Goal: Transaction & Acquisition: Purchase product/service

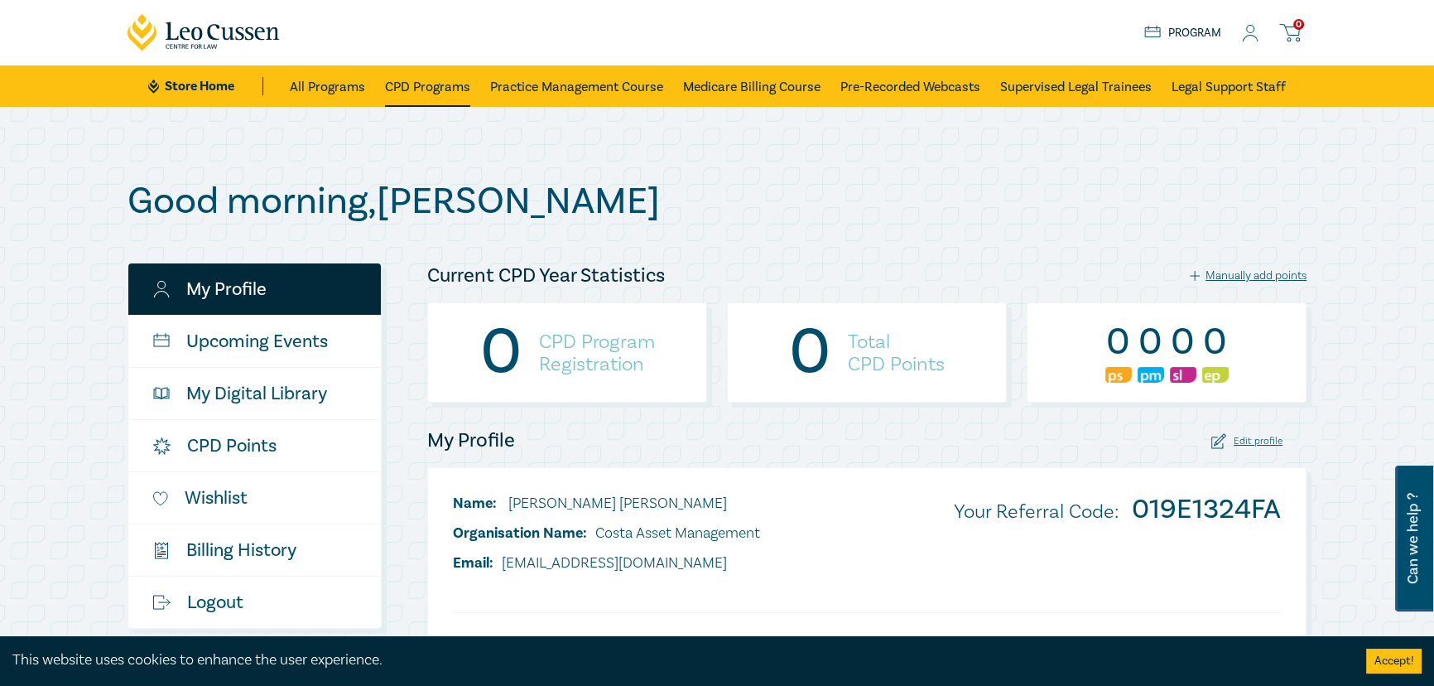
click at [431, 86] on link "CPD Programs" at bounding box center [427, 85] width 85 height 41
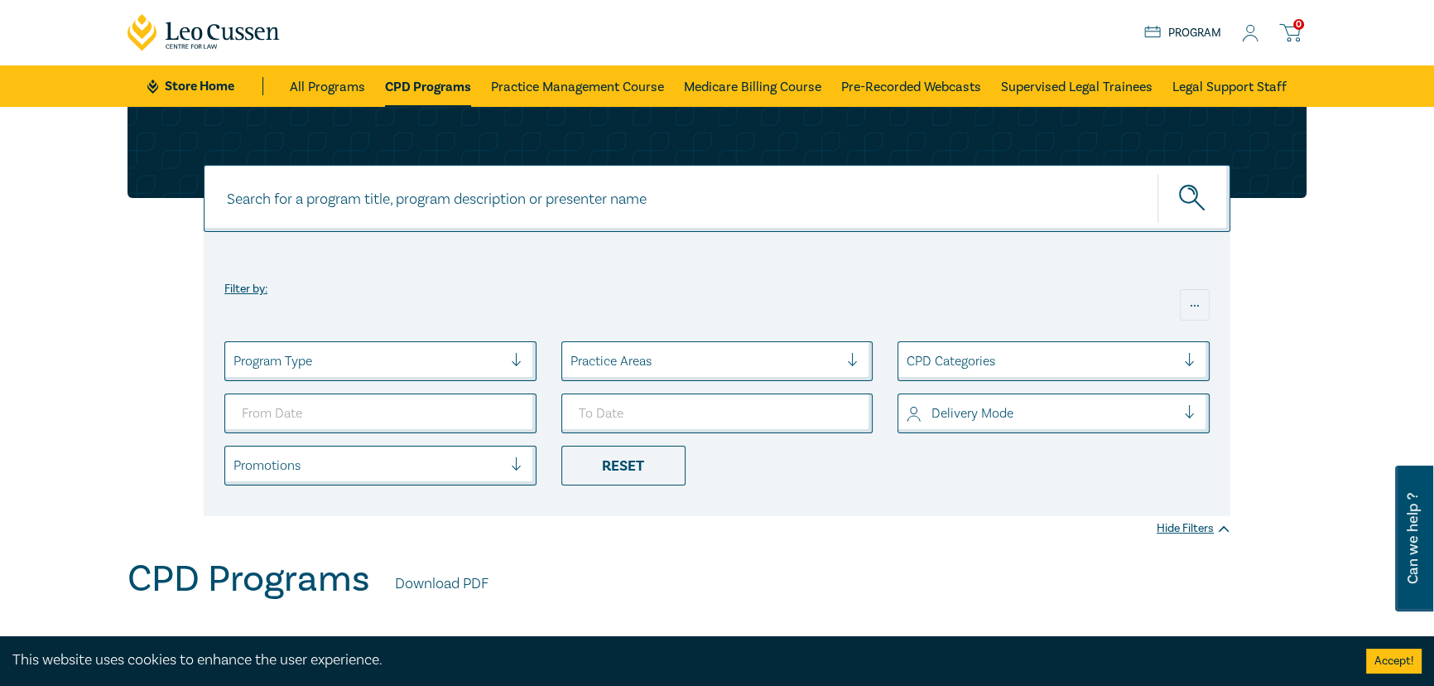
click at [358, 189] on input at bounding box center [717, 198] width 1027 height 67
type input "Retail"
click at [1157, 173] on button "submit" at bounding box center [1193, 198] width 73 height 51
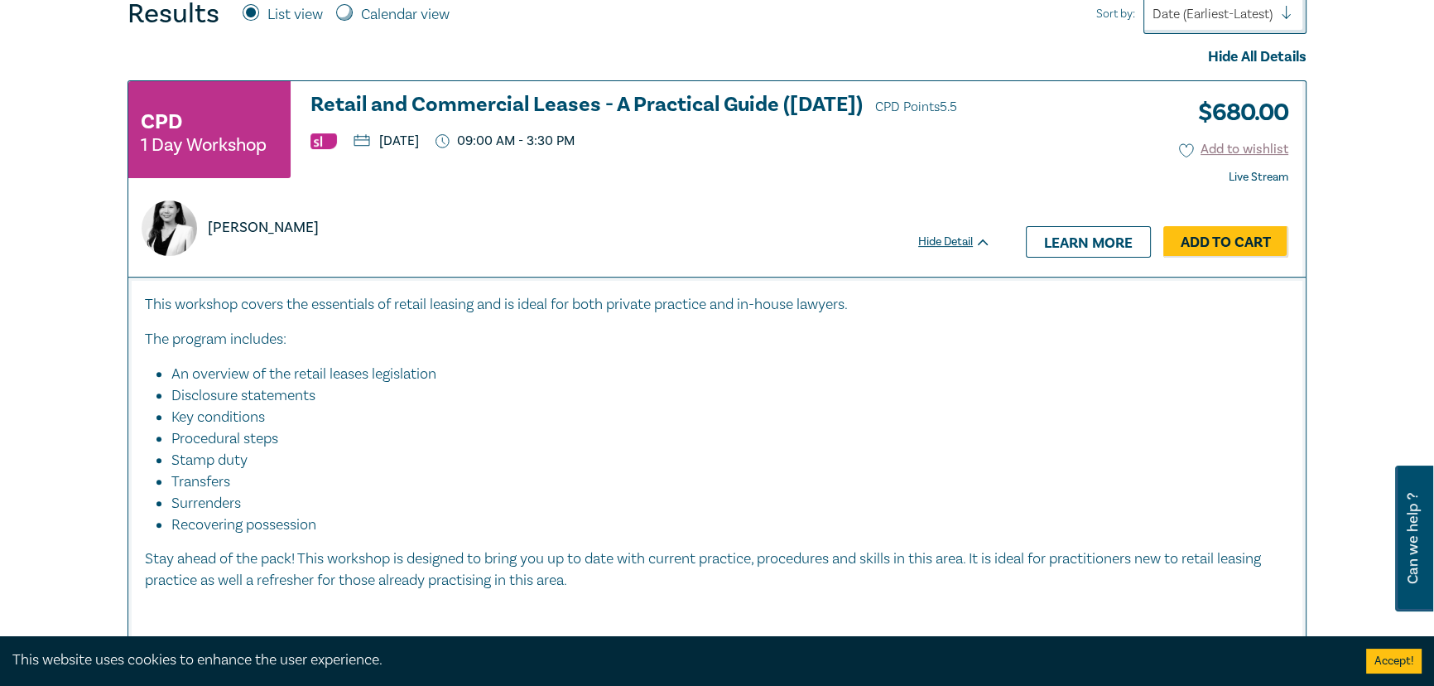
scroll to position [677, 0]
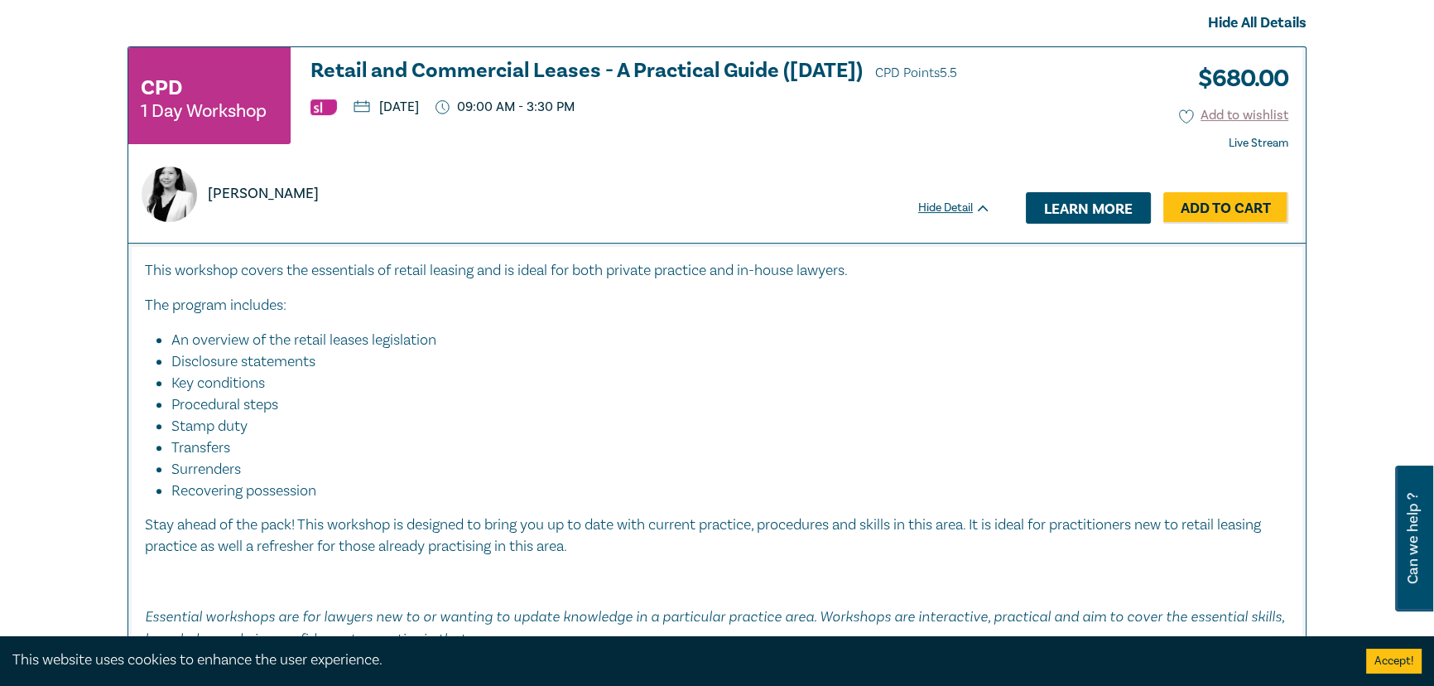
click at [1085, 207] on link "Learn more" at bounding box center [1088, 207] width 125 height 31
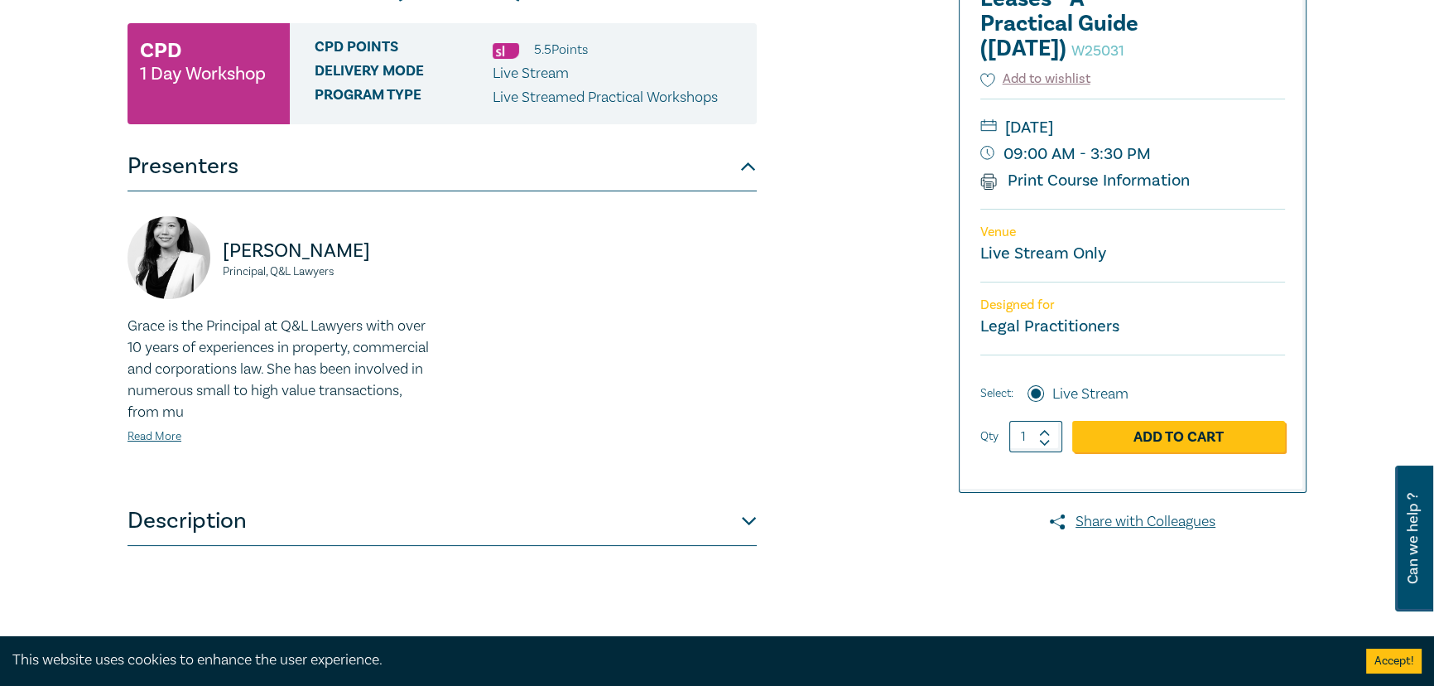
scroll to position [376, 0]
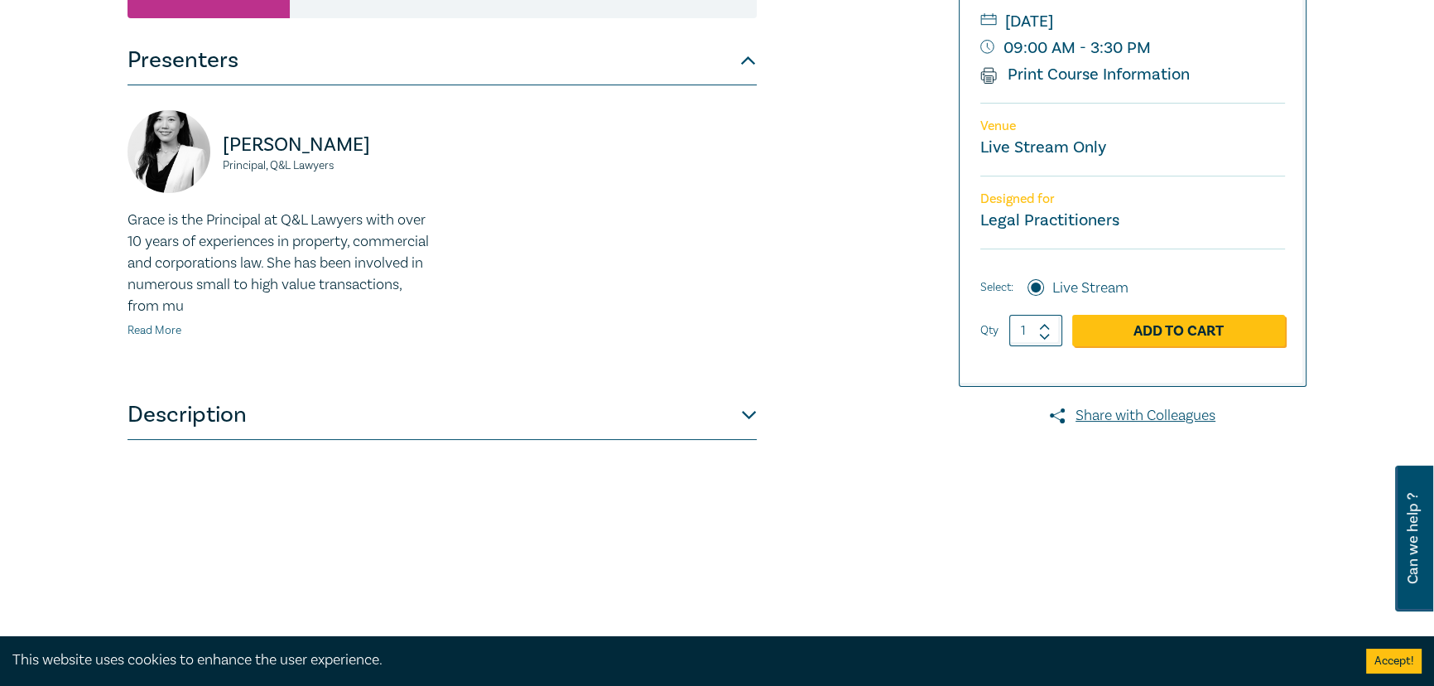
click at [156, 328] on link "Read More" at bounding box center [154, 330] width 54 height 15
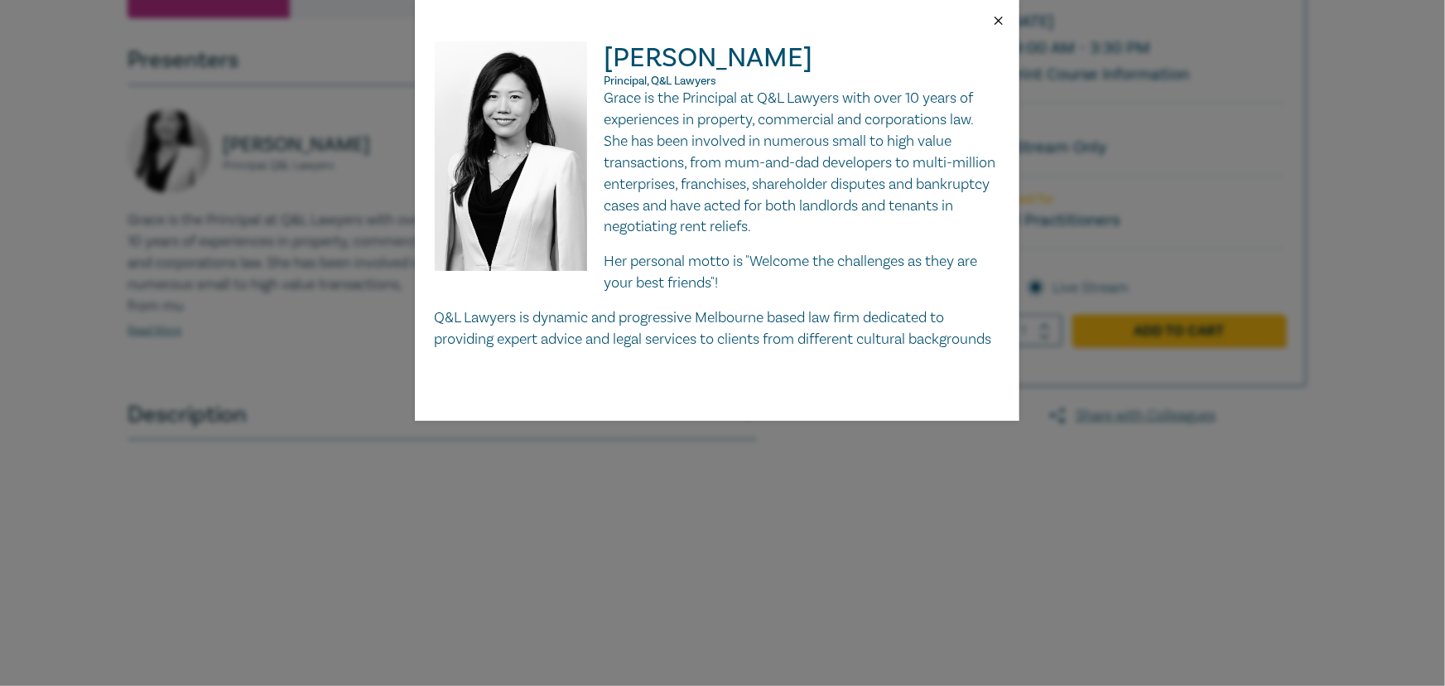
click at [995, 16] on button "Close" at bounding box center [998, 20] width 15 height 15
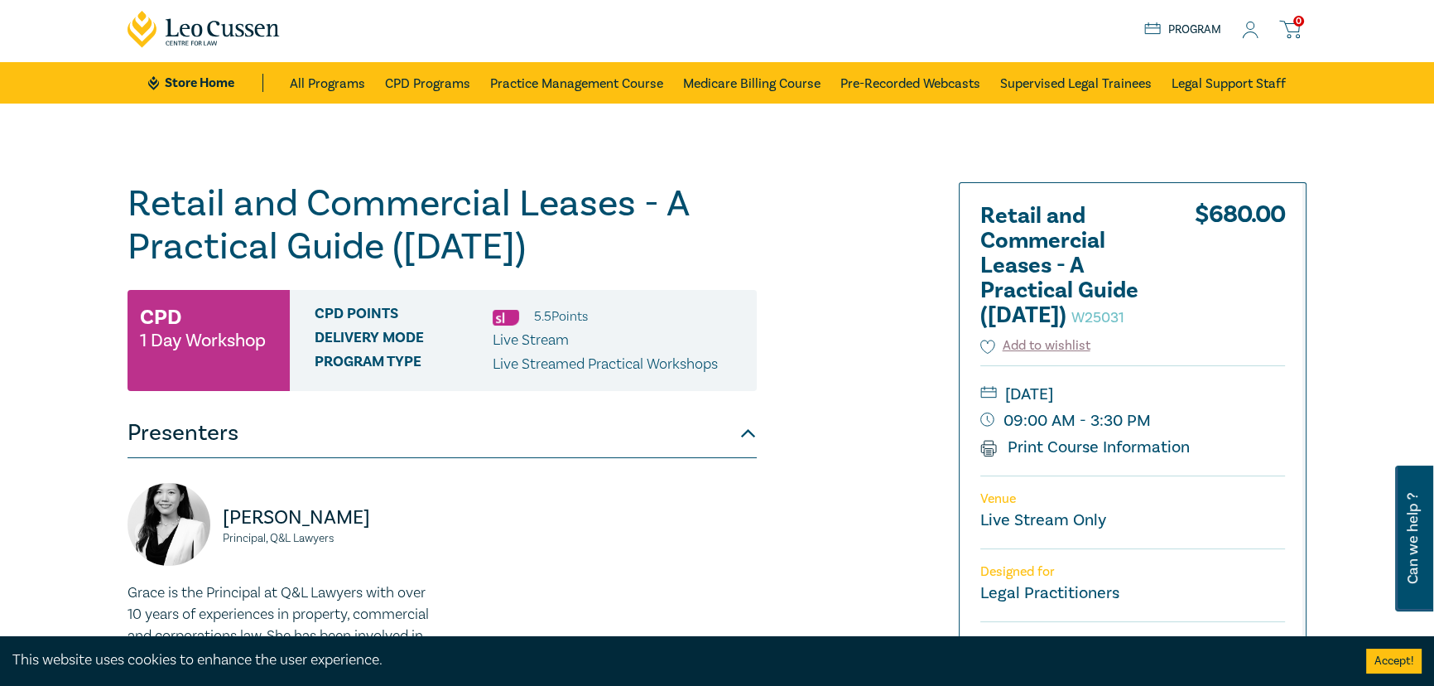
scroll to position [0, 0]
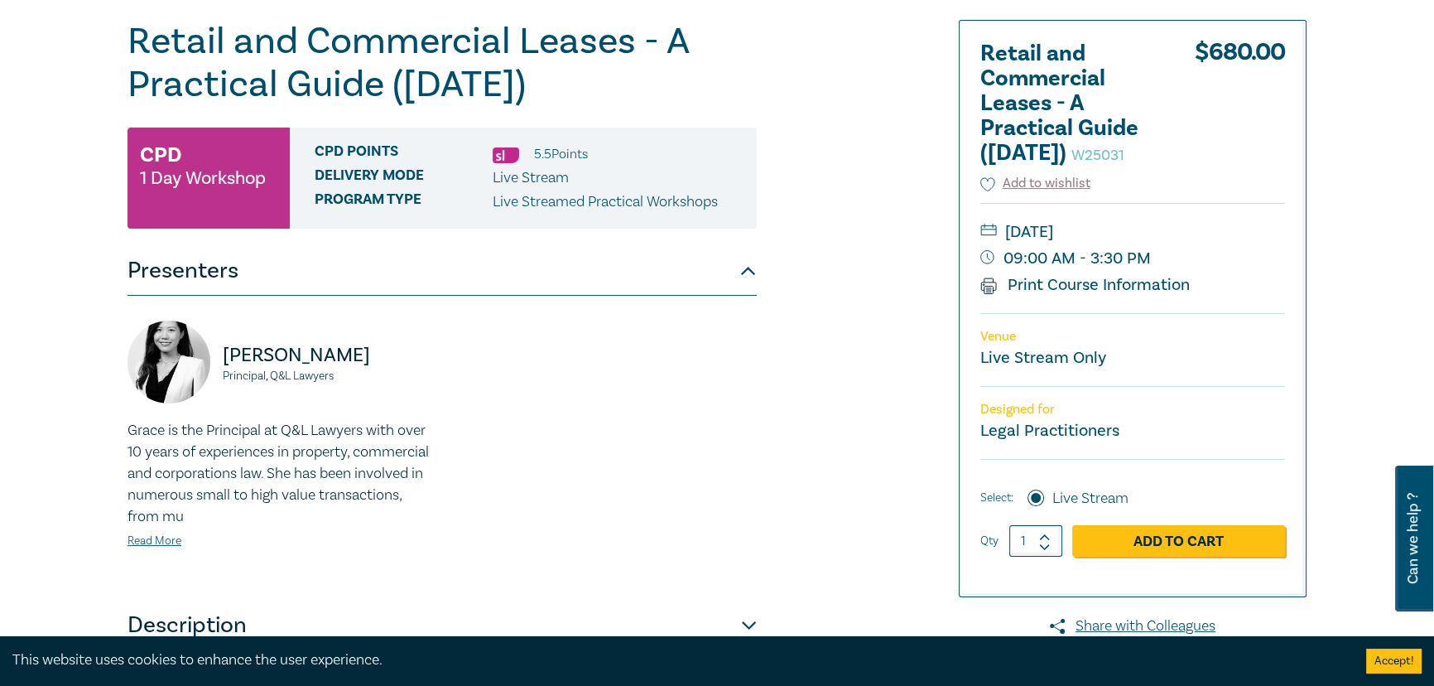
scroll to position [75, 0]
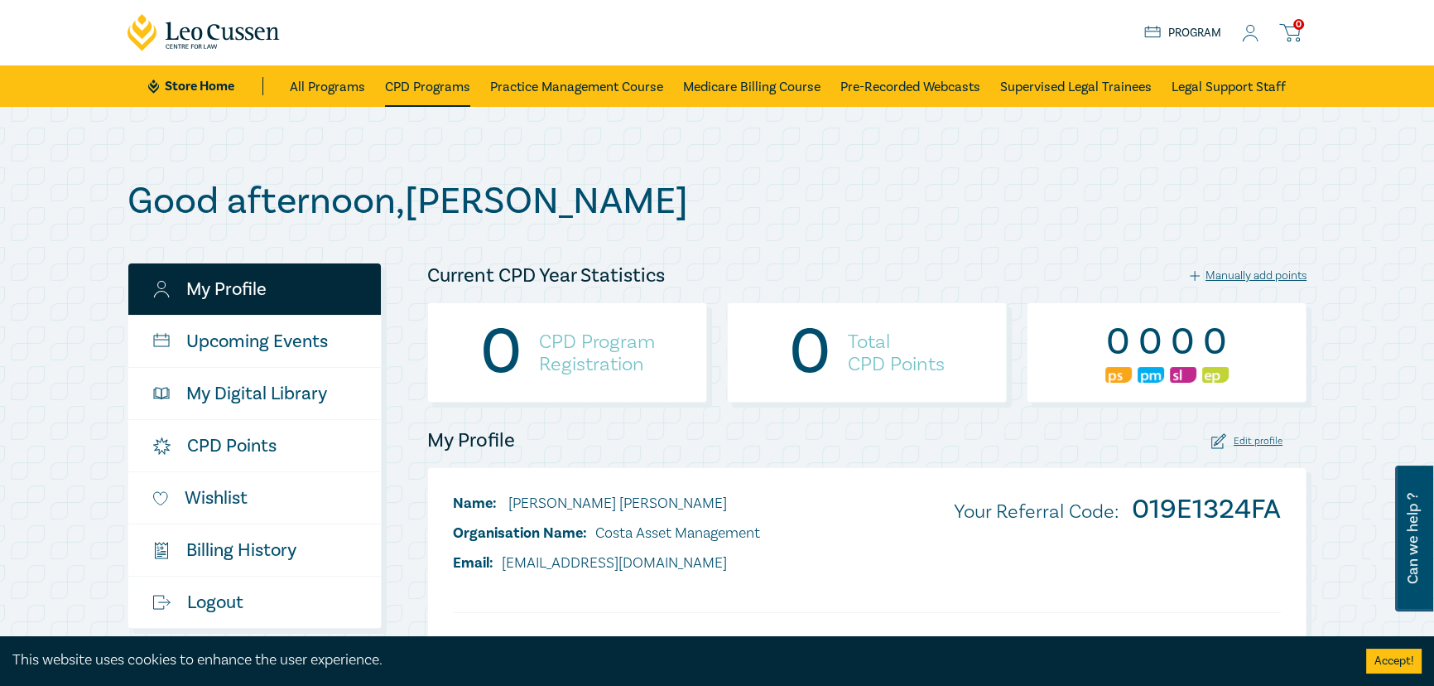
click at [439, 85] on link "CPD Programs" at bounding box center [427, 85] width 85 height 41
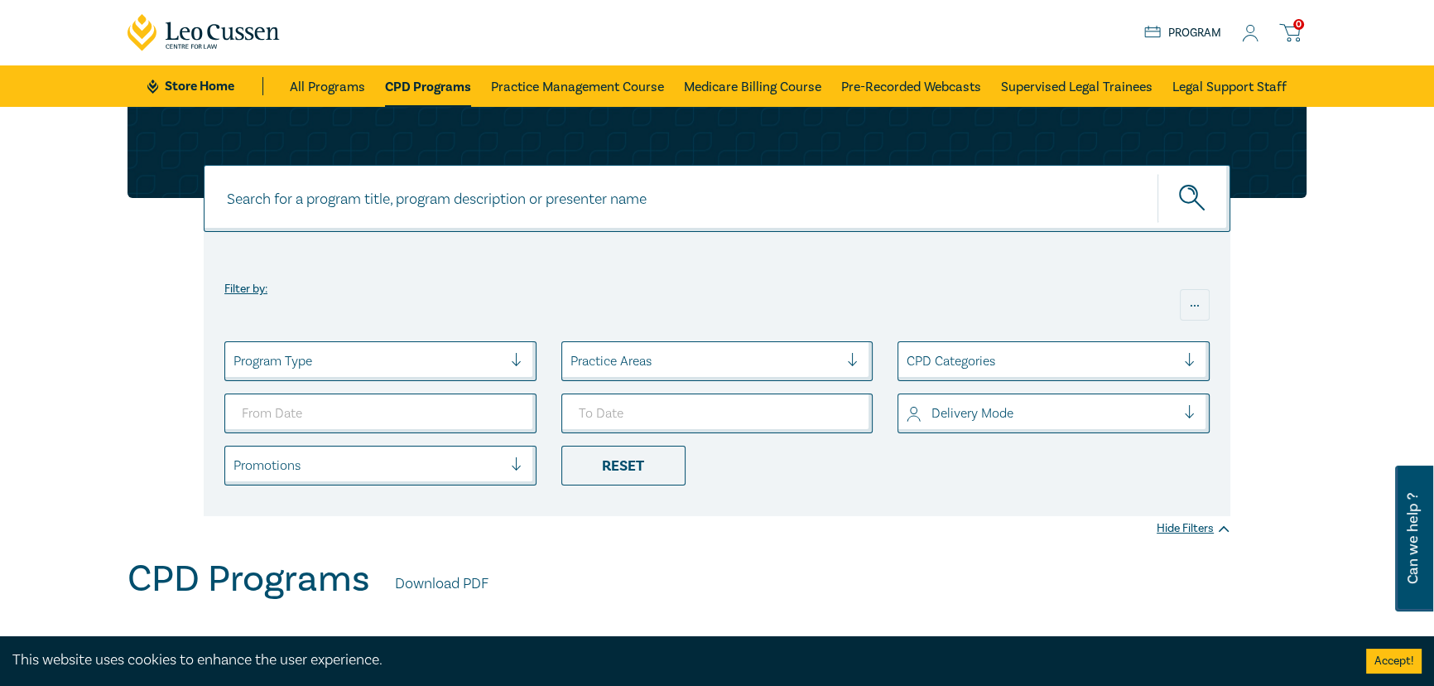
click at [500, 202] on input at bounding box center [717, 198] width 1027 height 67
type input "retail"
click at [1157, 173] on button "submit" at bounding box center [1193, 198] width 73 height 51
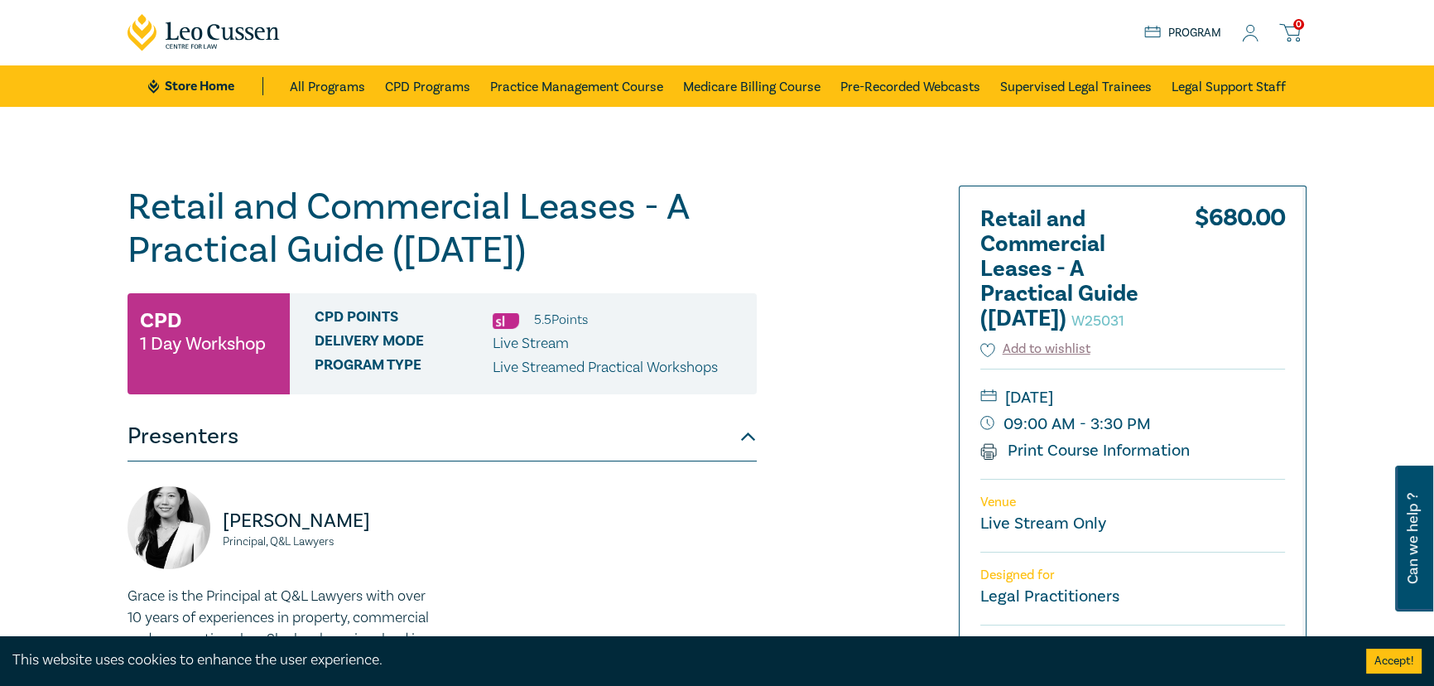
click at [1252, 33] on icon at bounding box center [1250, 33] width 17 height 17
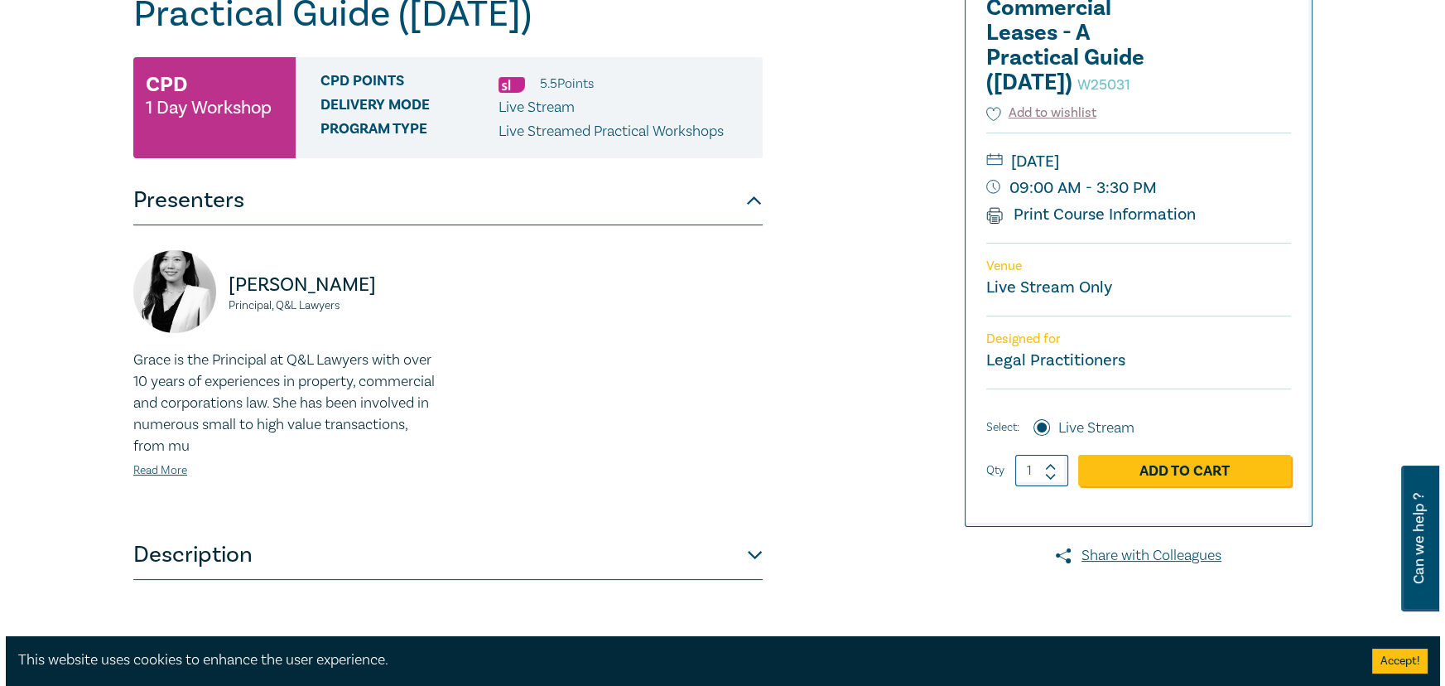
scroll to position [301, 0]
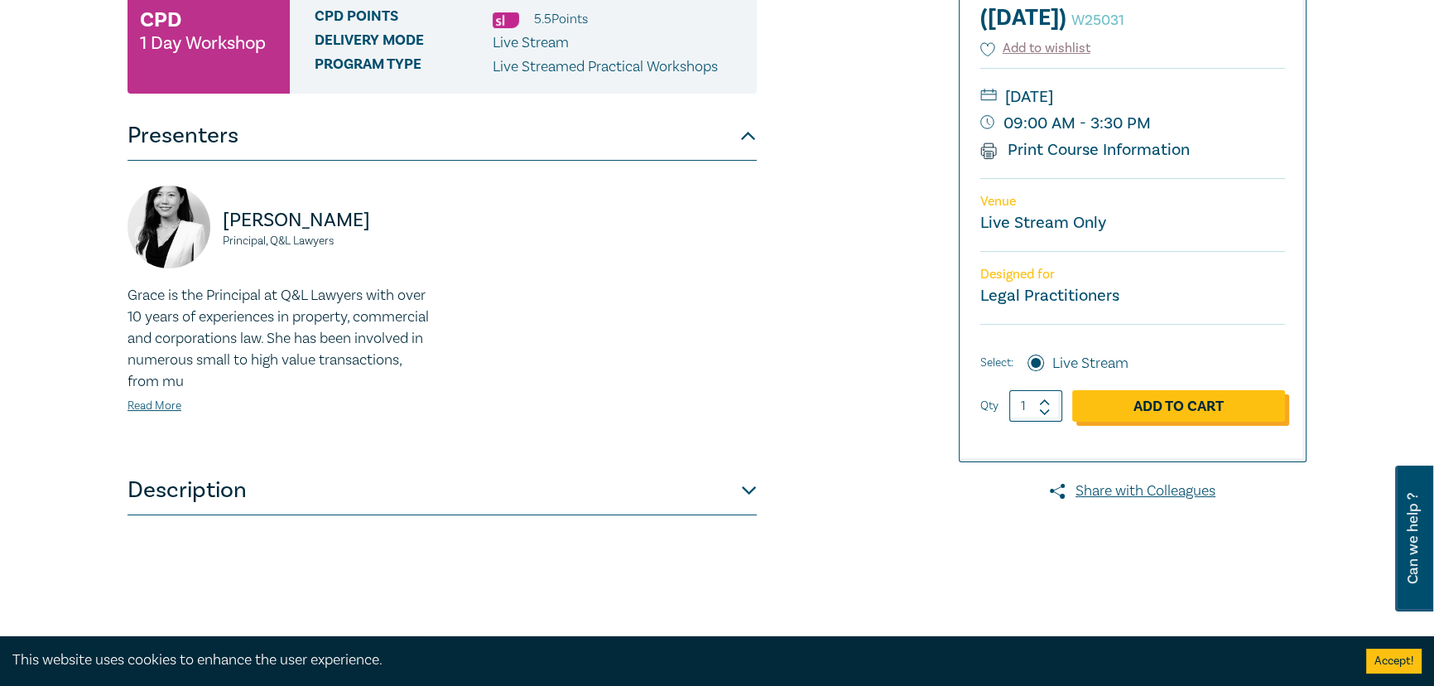
click at [1160, 421] on link "Add to Cart" at bounding box center [1178, 405] width 213 height 31
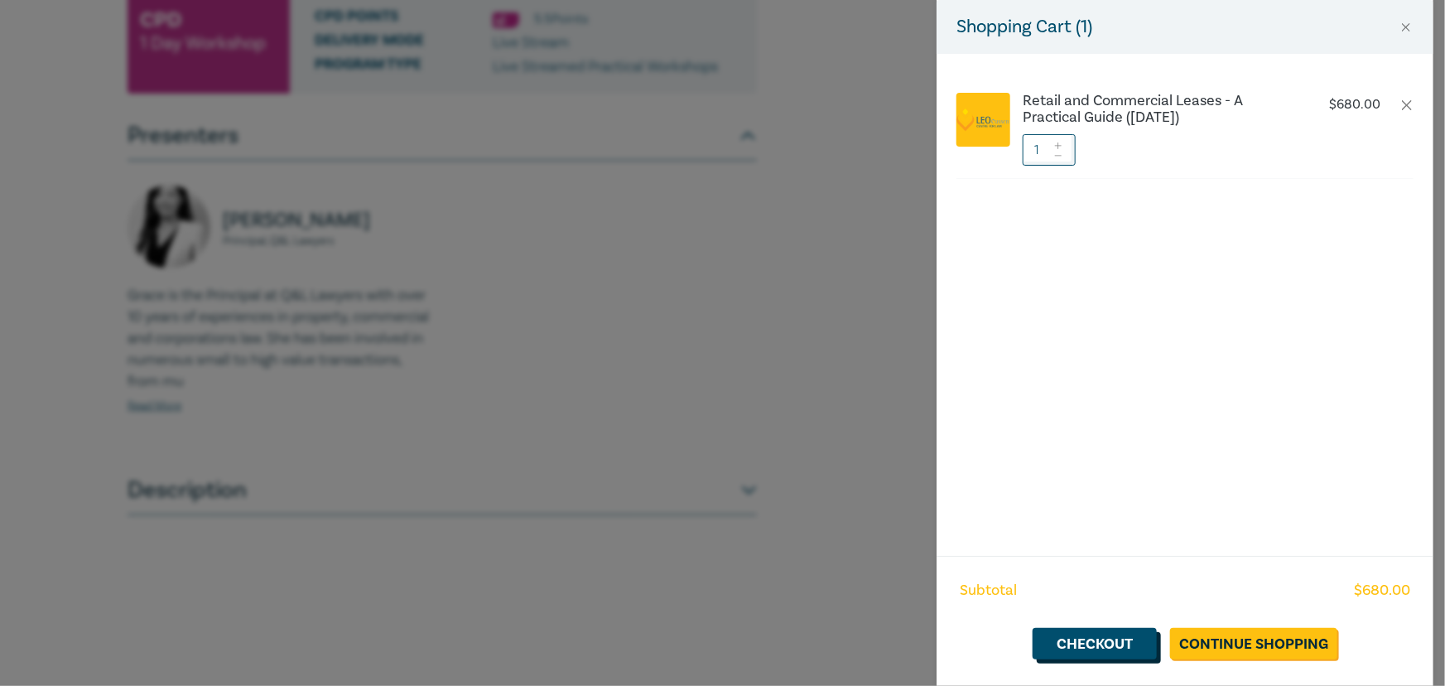
click at [1108, 642] on link "Checkout" at bounding box center [1094, 643] width 124 height 31
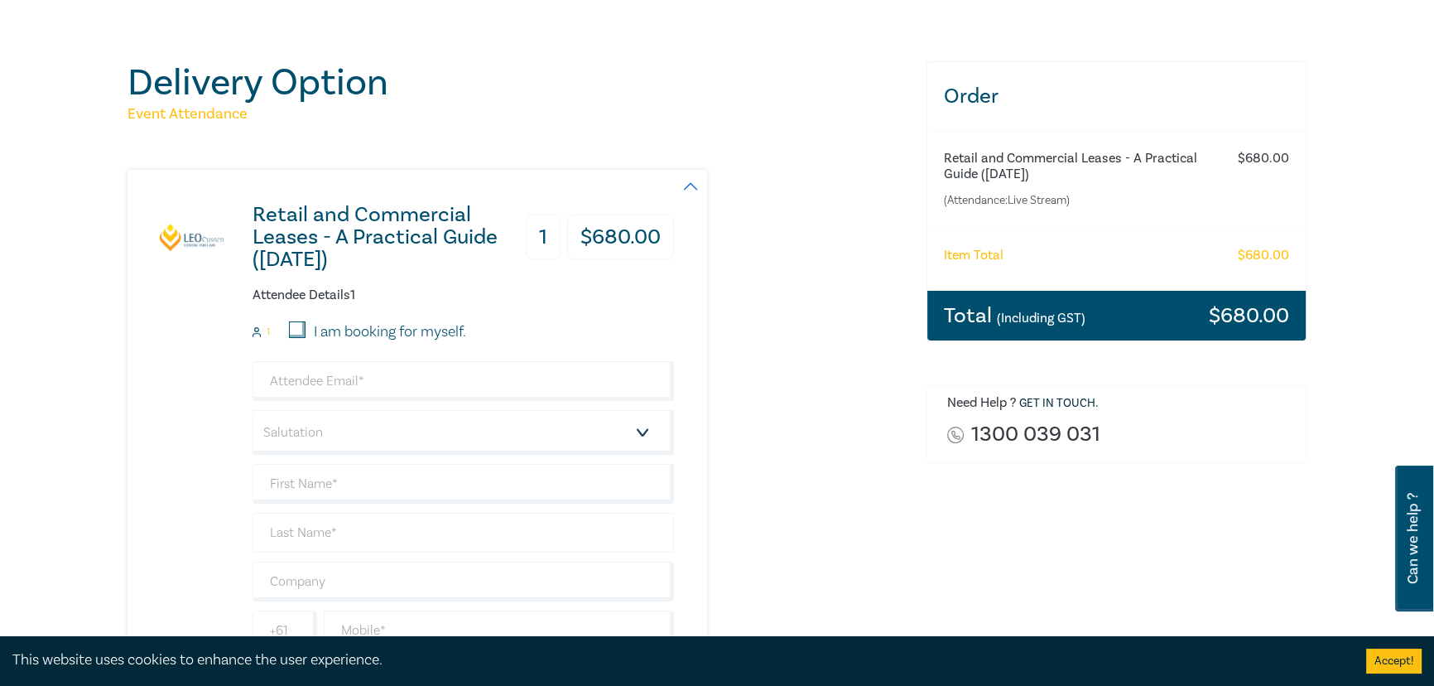
scroll to position [225, 0]
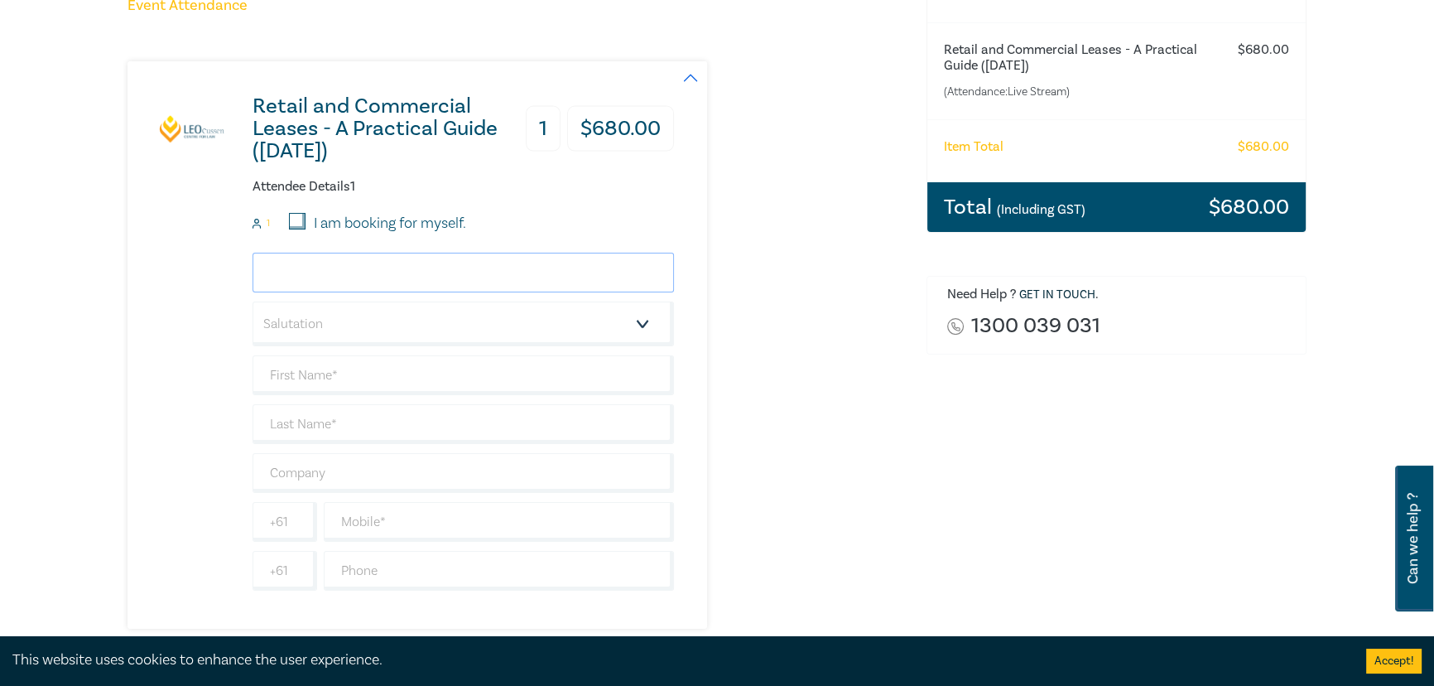
click at [304, 268] on input "email" at bounding box center [463, 273] width 421 height 40
type input "M"
type input "Samuel Hodder"
click at [335, 319] on select "Salutation Mr. Mrs. Ms. Miss Dr. Prof. Other" at bounding box center [463, 323] width 421 height 45
select select "Mr."
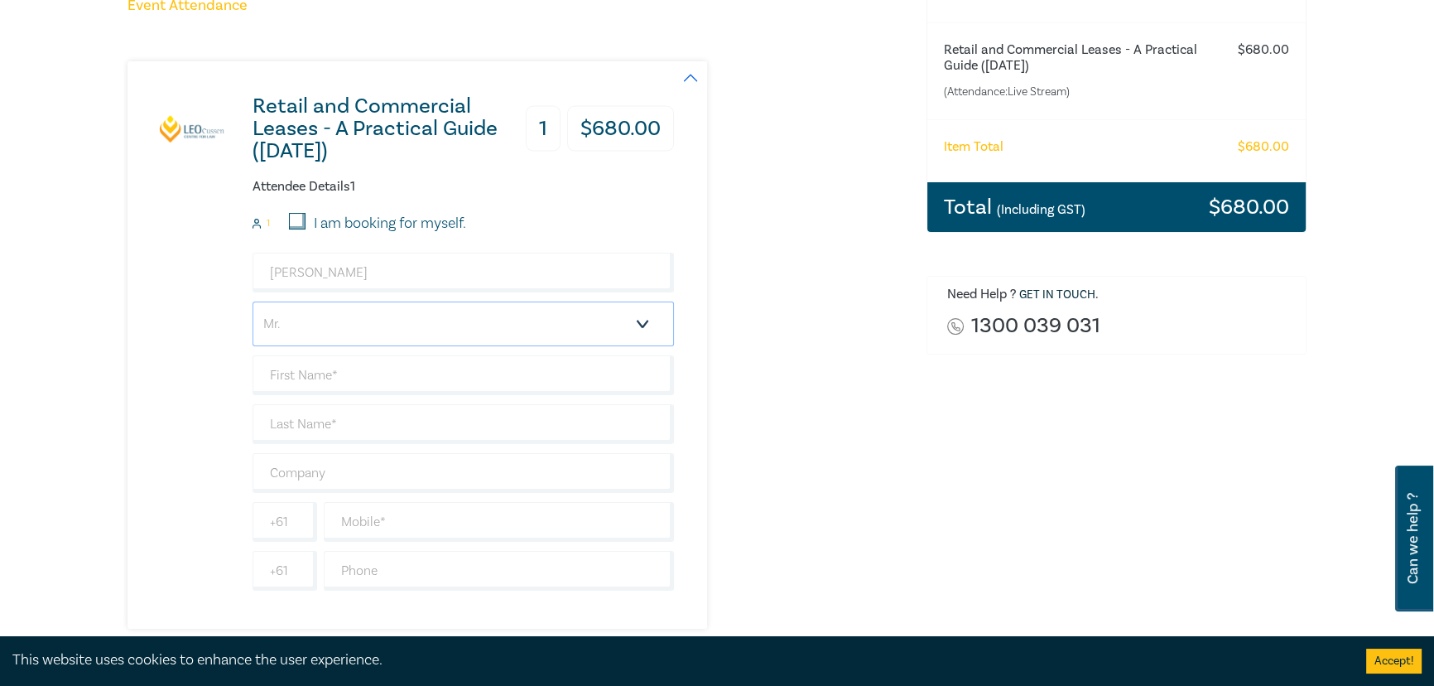
click at [253, 301] on select "Salutation Mr. Mrs. Ms. Miss Dr. Prof. Other" at bounding box center [463, 323] width 421 height 45
click at [339, 383] on input "text" at bounding box center [463, 375] width 421 height 40
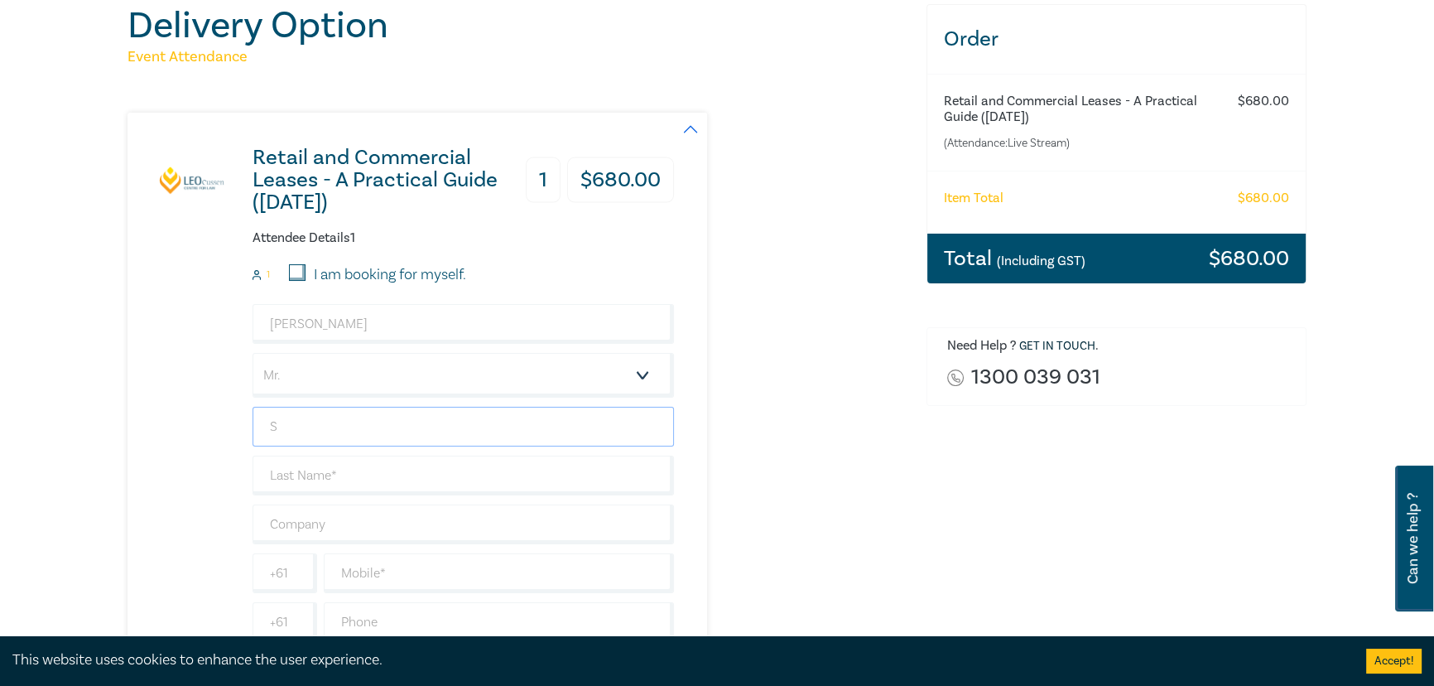
scroll to position [150, 0]
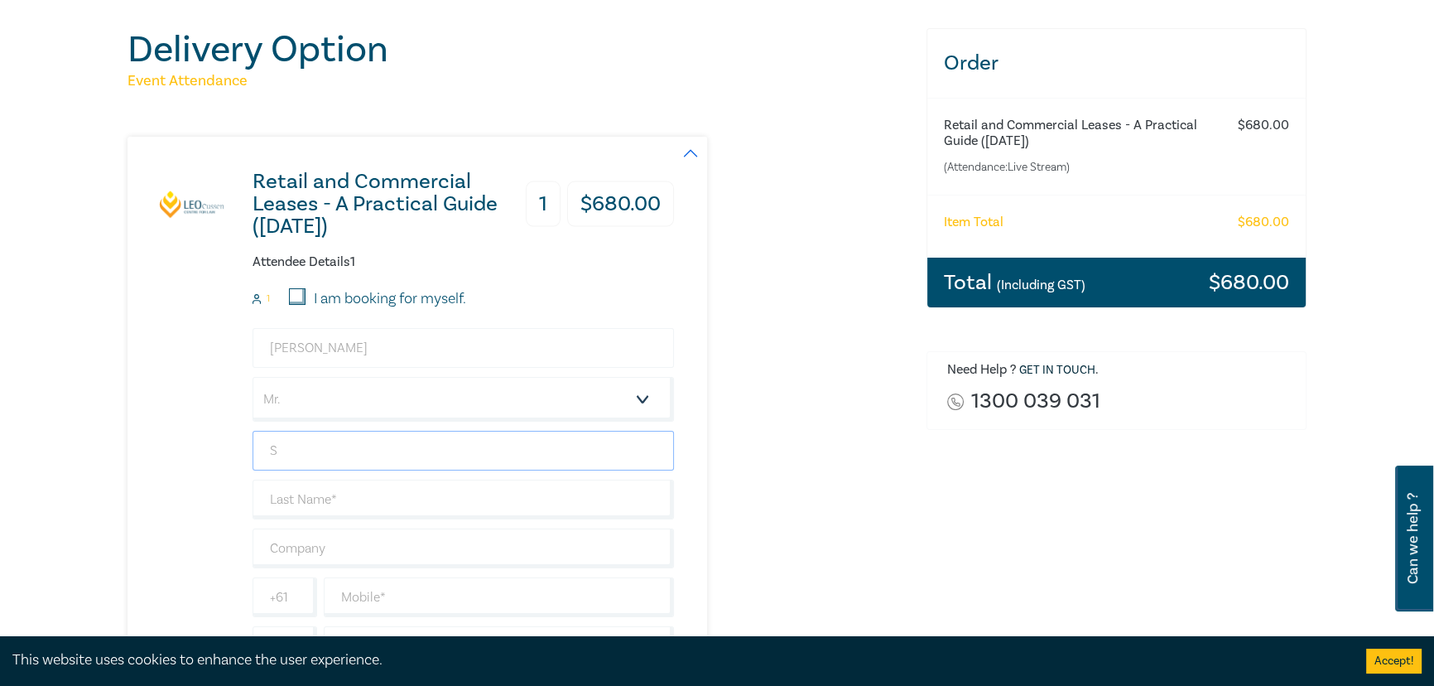
type input "S"
drag, startPoint x: 397, startPoint y: 349, endPoint x: 256, endPoint y: 349, distance: 141.6
click at [256, 349] on input "Samuel Hodder" at bounding box center [463, 348] width 421 height 40
type input "shodder@costaam.com.au"
click at [350, 442] on input "S" at bounding box center [463, 451] width 421 height 40
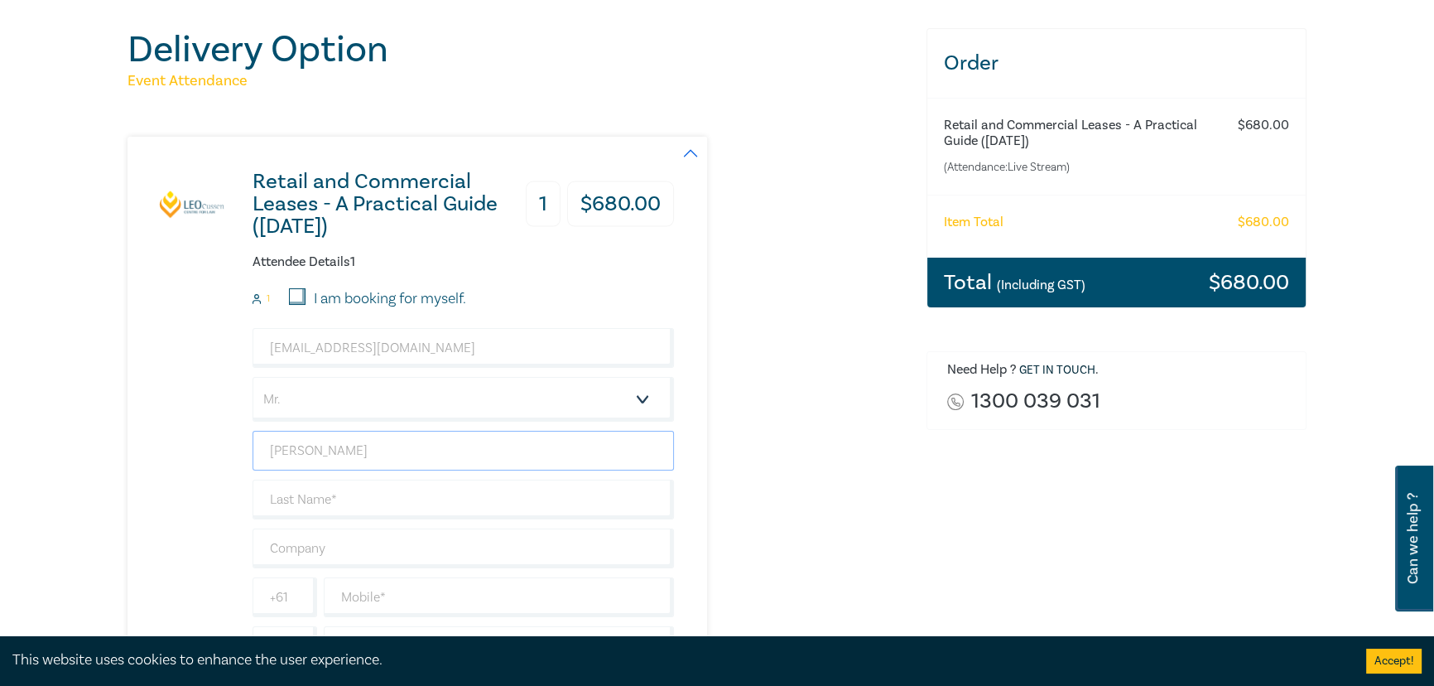
type input "Samuel"
type input "Hodder"
click at [373, 536] on input "text" at bounding box center [463, 548] width 421 height 40
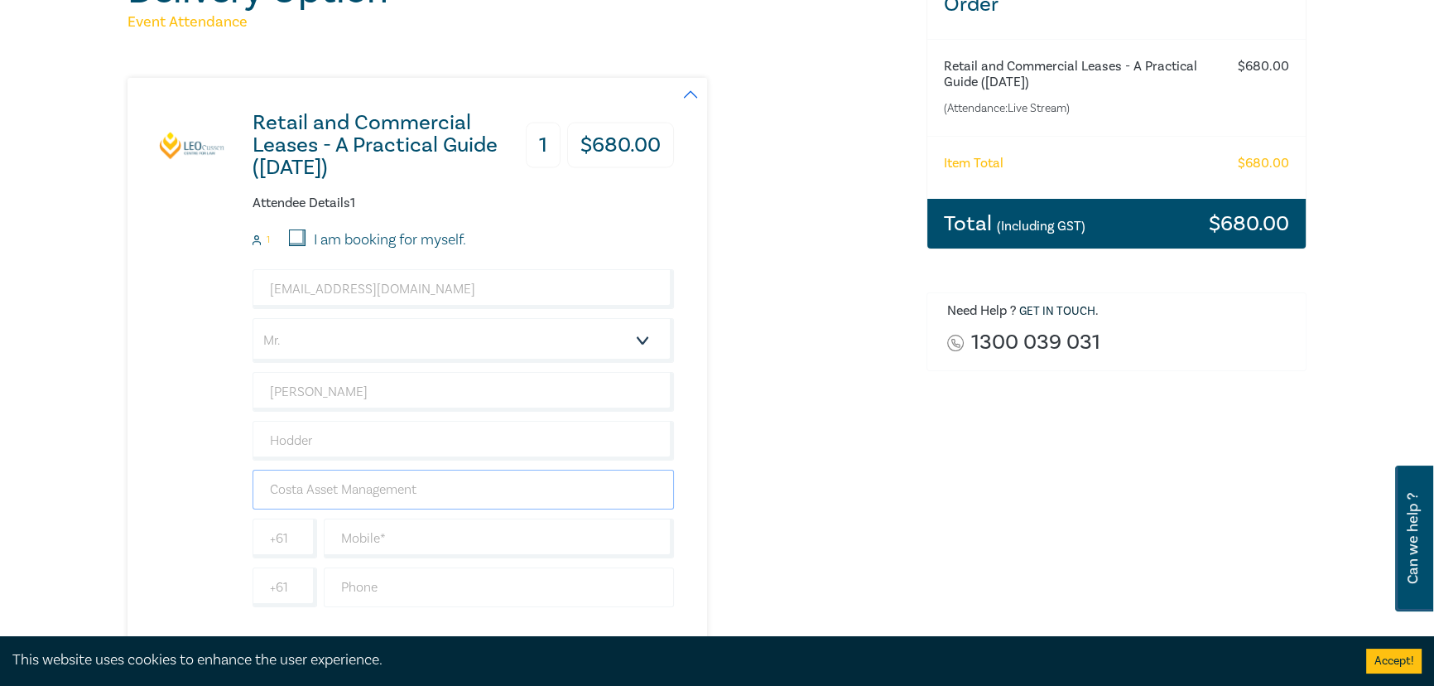
scroll to position [376, 0]
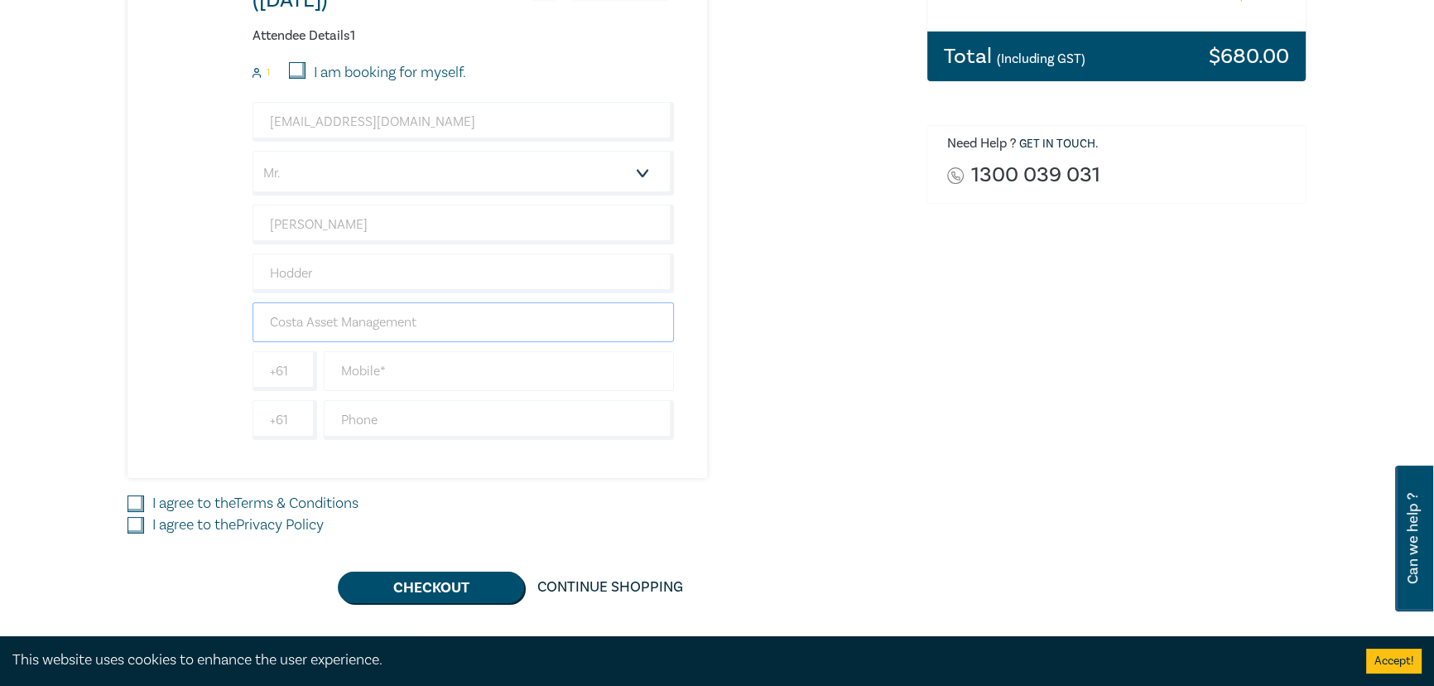
type input "Costa Asset Management"
click at [383, 375] on input "text" at bounding box center [499, 371] width 350 height 40
click at [128, 502] on input "I agree to the Terms & Conditions" at bounding box center [135, 503] width 17 height 17
checkbox input "true"
click at [130, 528] on input "I agree to the Privacy Policy" at bounding box center [135, 525] width 17 height 17
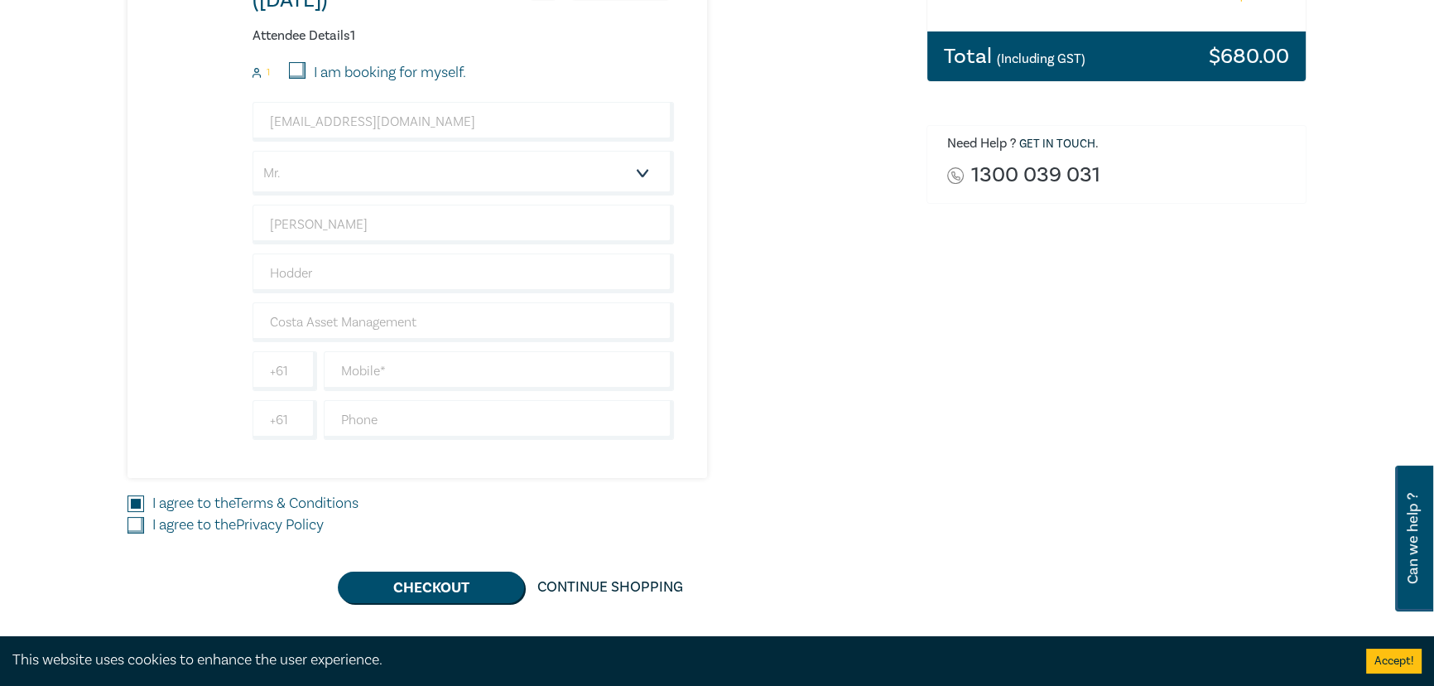
checkbox input "true"
click at [430, 588] on button "Checkout" at bounding box center [431, 586] width 186 height 31
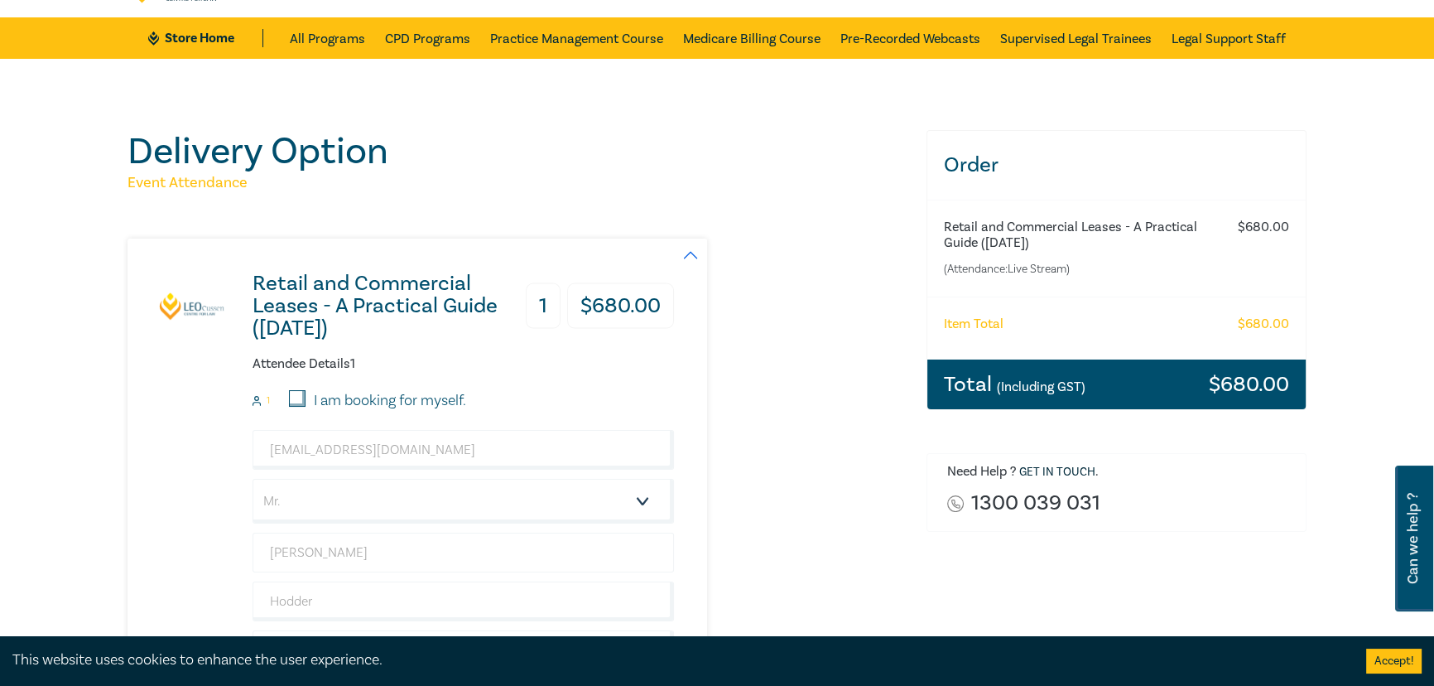
scroll to position [0, 0]
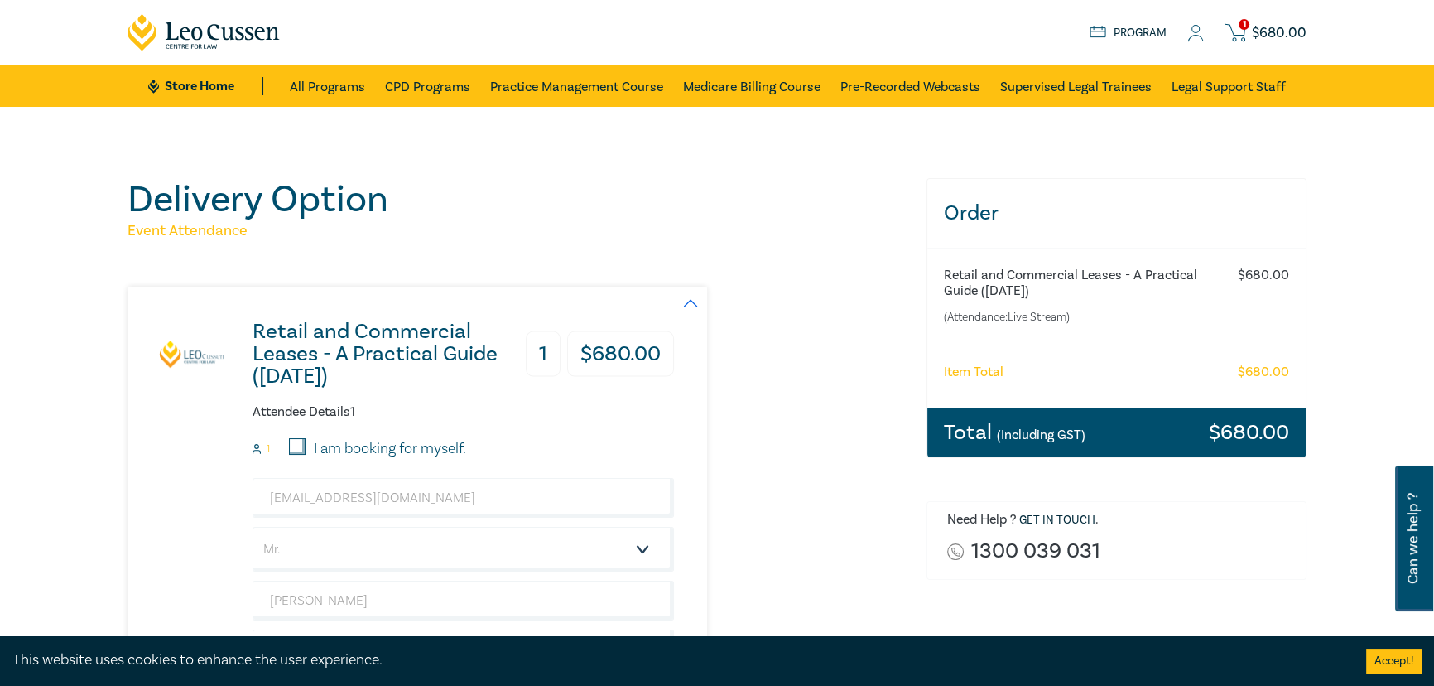
drag, startPoint x: 945, startPoint y: 278, endPoint x: 1099, endPoint y: 291, distance: 154.6
click at [1099, 291] on h6 "Retail and Commercial Leases - A Practical Guide ([DATE])" at bounding box center [1083, 282] width 279 height 31
copy h6 "Retail and Commercial Leases - A Practical Guide ([DATE])"
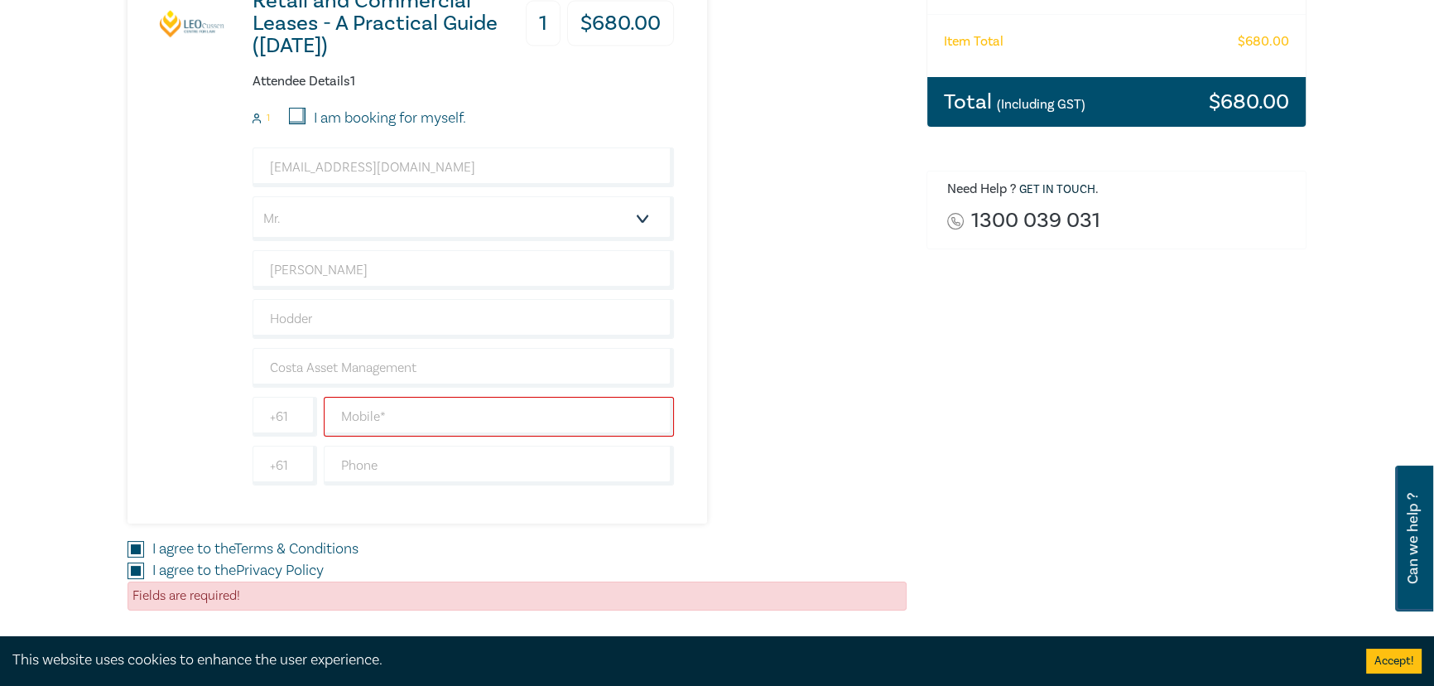
scroll to position [527, 0]
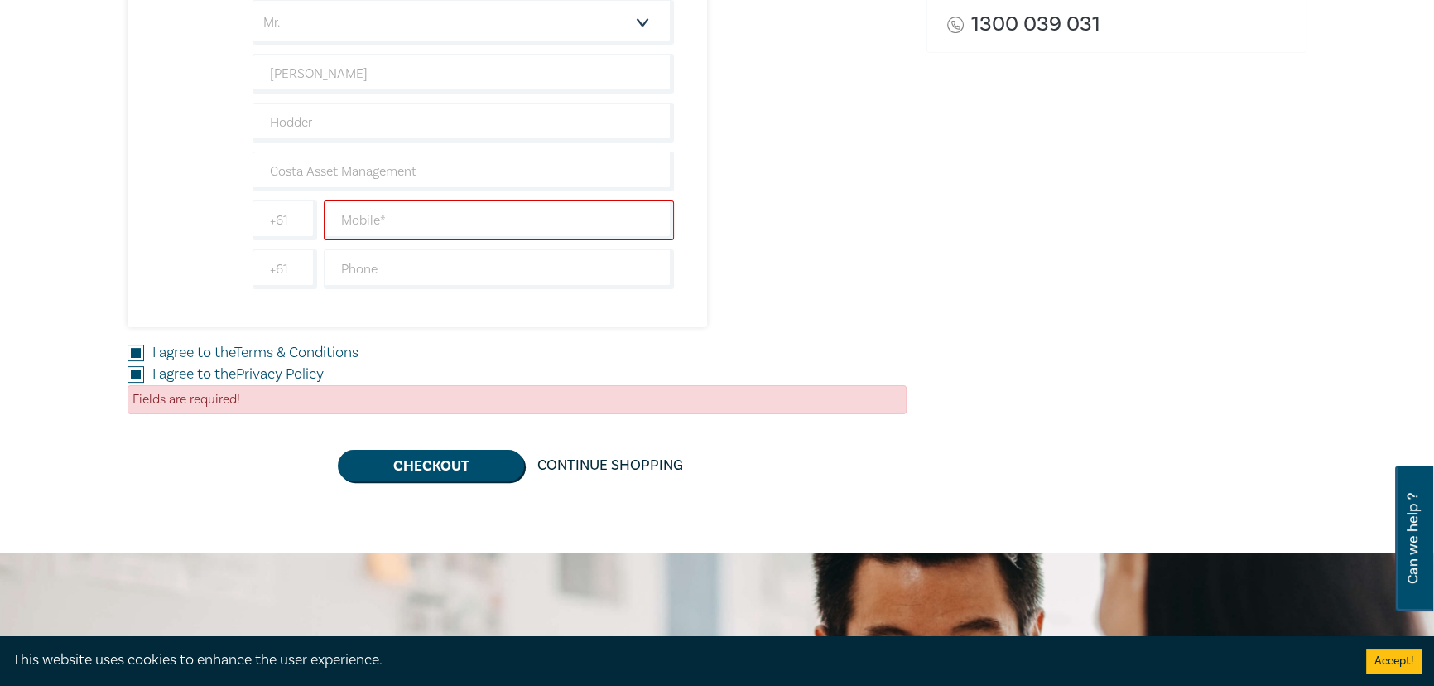
click at [1390, 662] on button "Accept!" at bounding box center [1393, 660] width 55 height 25
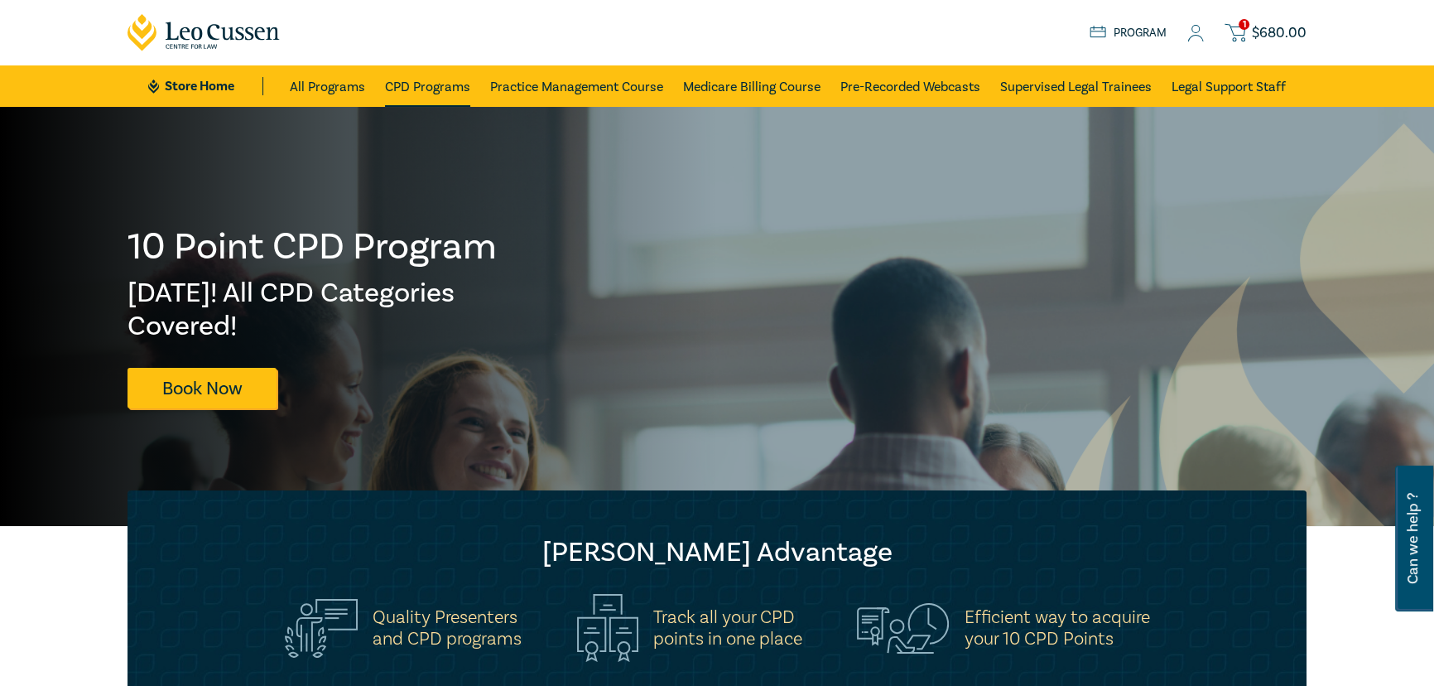
click at [436, 82] on link "CPD Programs" at bounding box center [427, 85] width 85 height 41
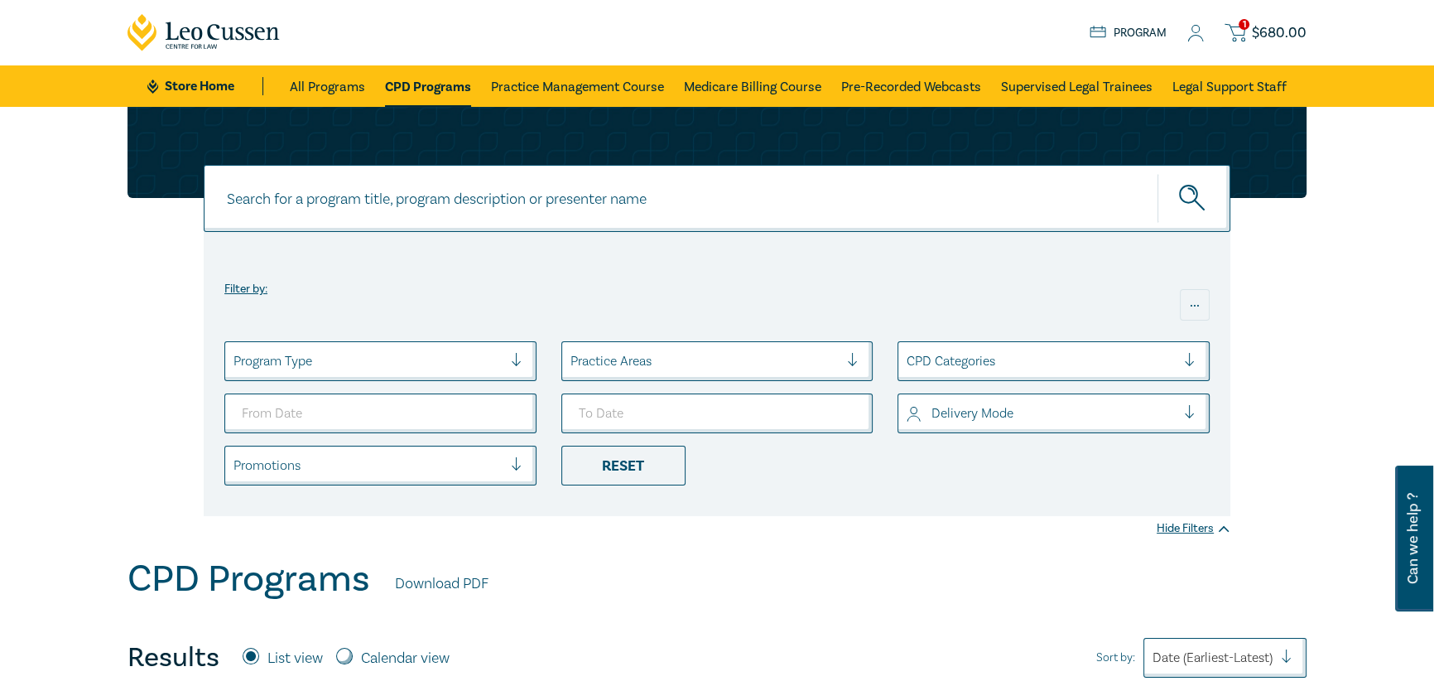
click at [447, 202] on input at bounding box center [717, 198] width 1027 height 67
type input "retail"
click at [1157, 173] on button "submit" at bounding box center [1193, 198] width 73 height 51
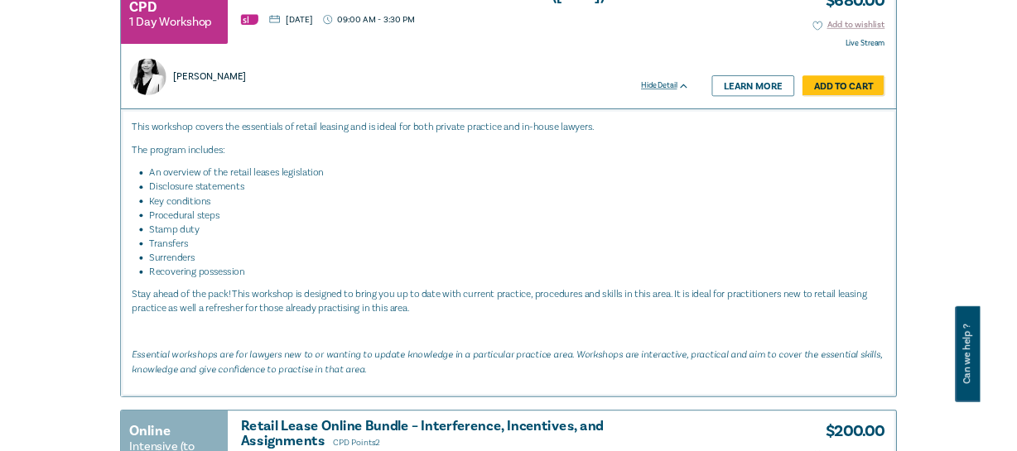
scroll to position [491, 0]
